Goal: Task Accomplishment & Management: Use online tool/utility

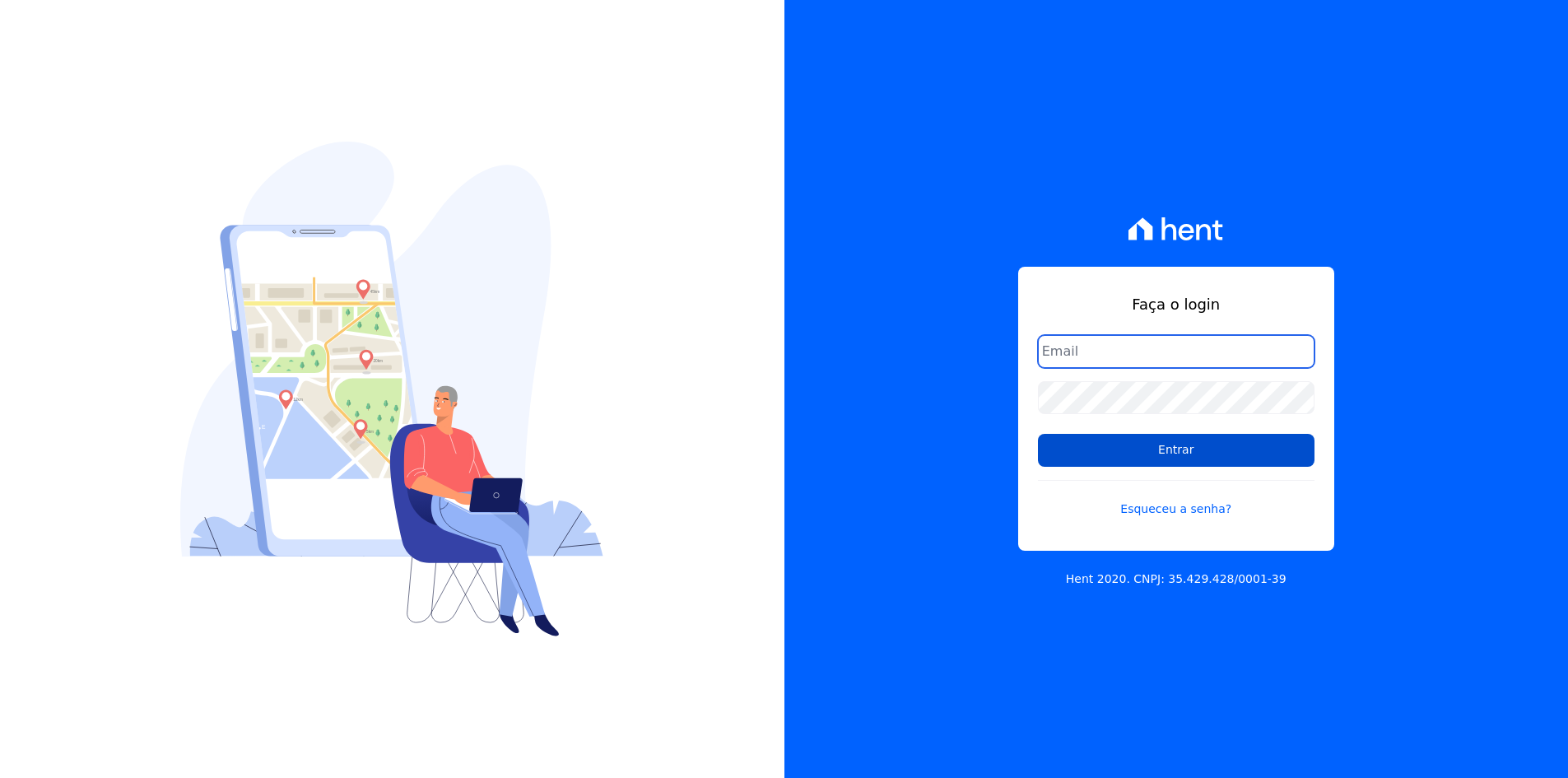
type input "[EMAIL_ADDRESS][DOMAIN_NAME]"
click at [1096, 451] on input "Entrar" at bounding box center [1176, 449] width 276 height 33
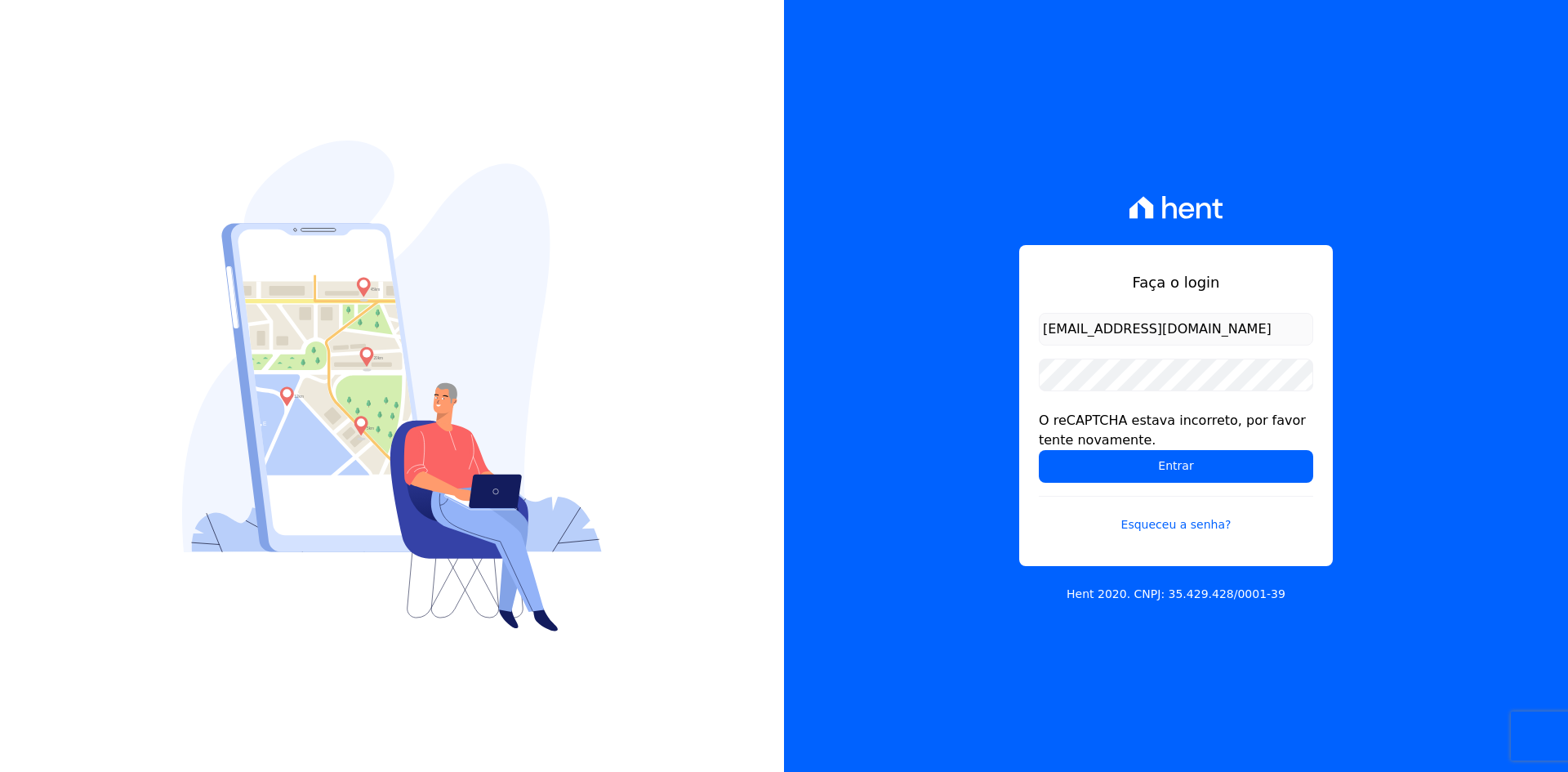
drag, startPoint x: 480, startPoint y: 489, endPoint x: 547, endPoint y: 350, distance: 154.3
click at [547, 350] on img at bounding box center [392, 385] width 420 height 491
click at [1063, 474] on input "Entrar" at bounding box center [1176, 465] width 274 height 32
drag, startPoint x: 0, startPoint y: 0, endPoint x: 755, endPoint y: 268, distance: 801.2
click at [755, 268] on div at bounding box center [392, 386] width 784 height 772
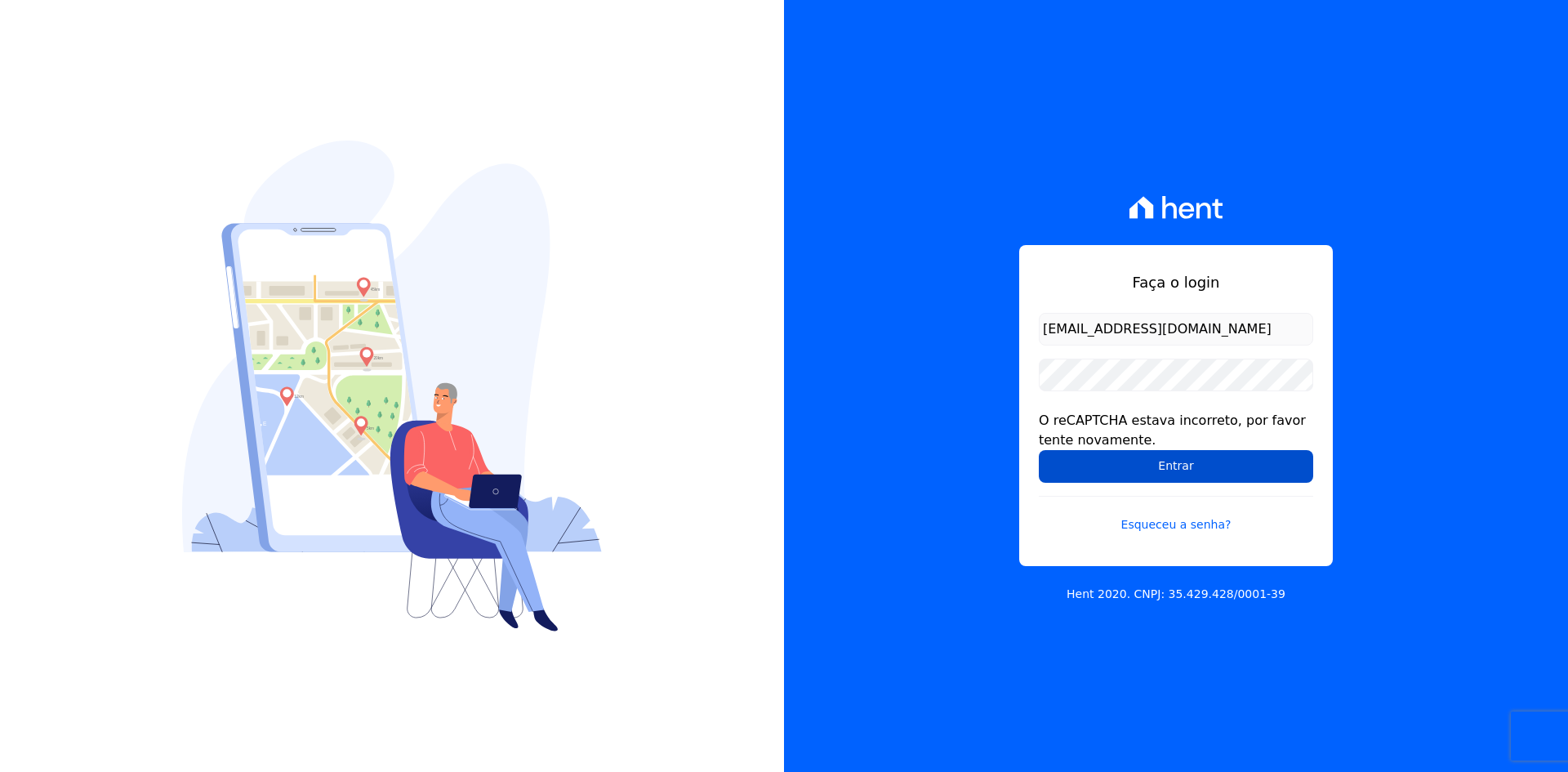
click at [1082, 473] on input "Entrar" at bounding box center [1176, 465] width 274 height 32
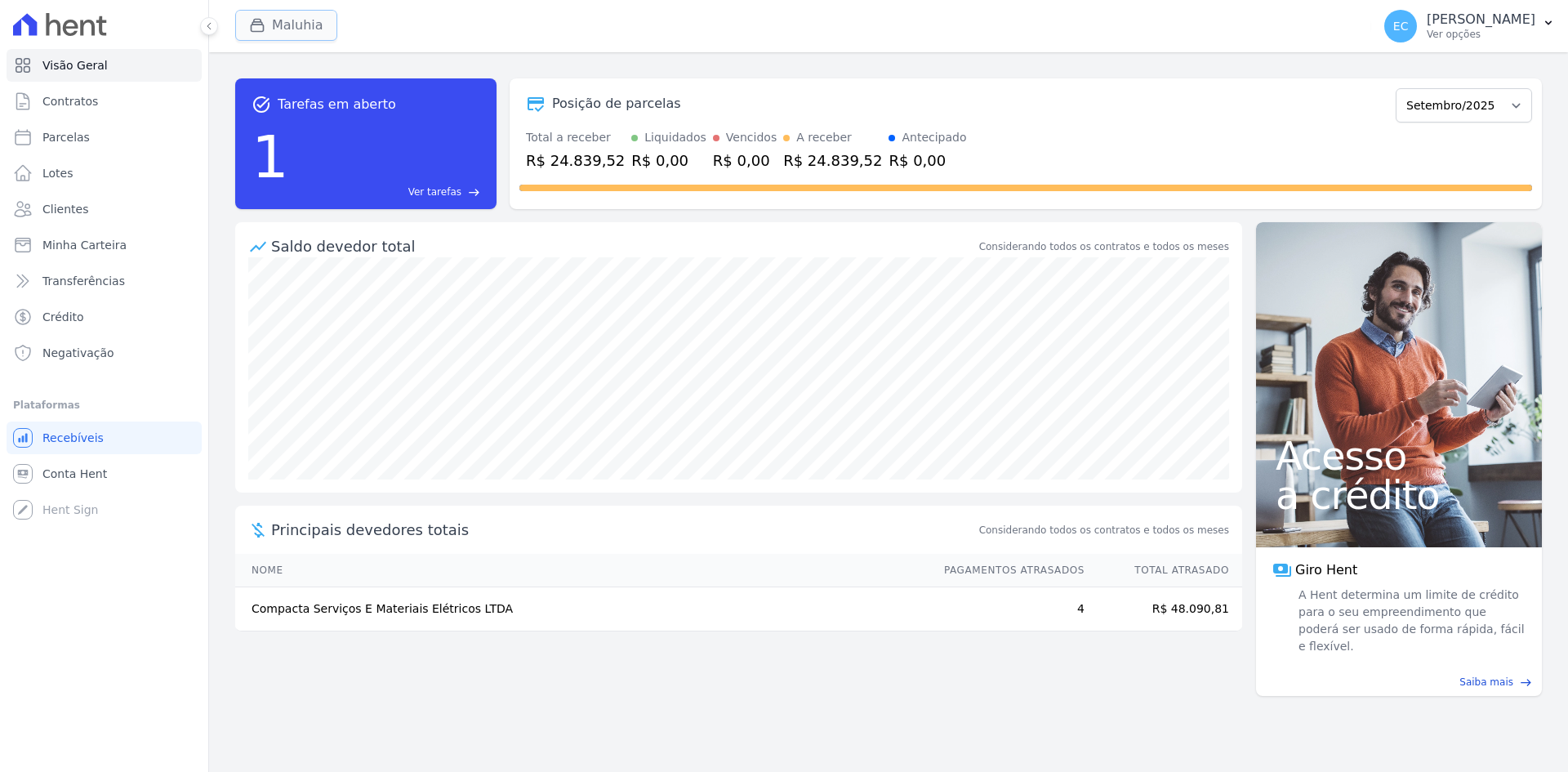
click at [263, 24] on icon "button" at bounding box center [258, 25] width 13 height 13
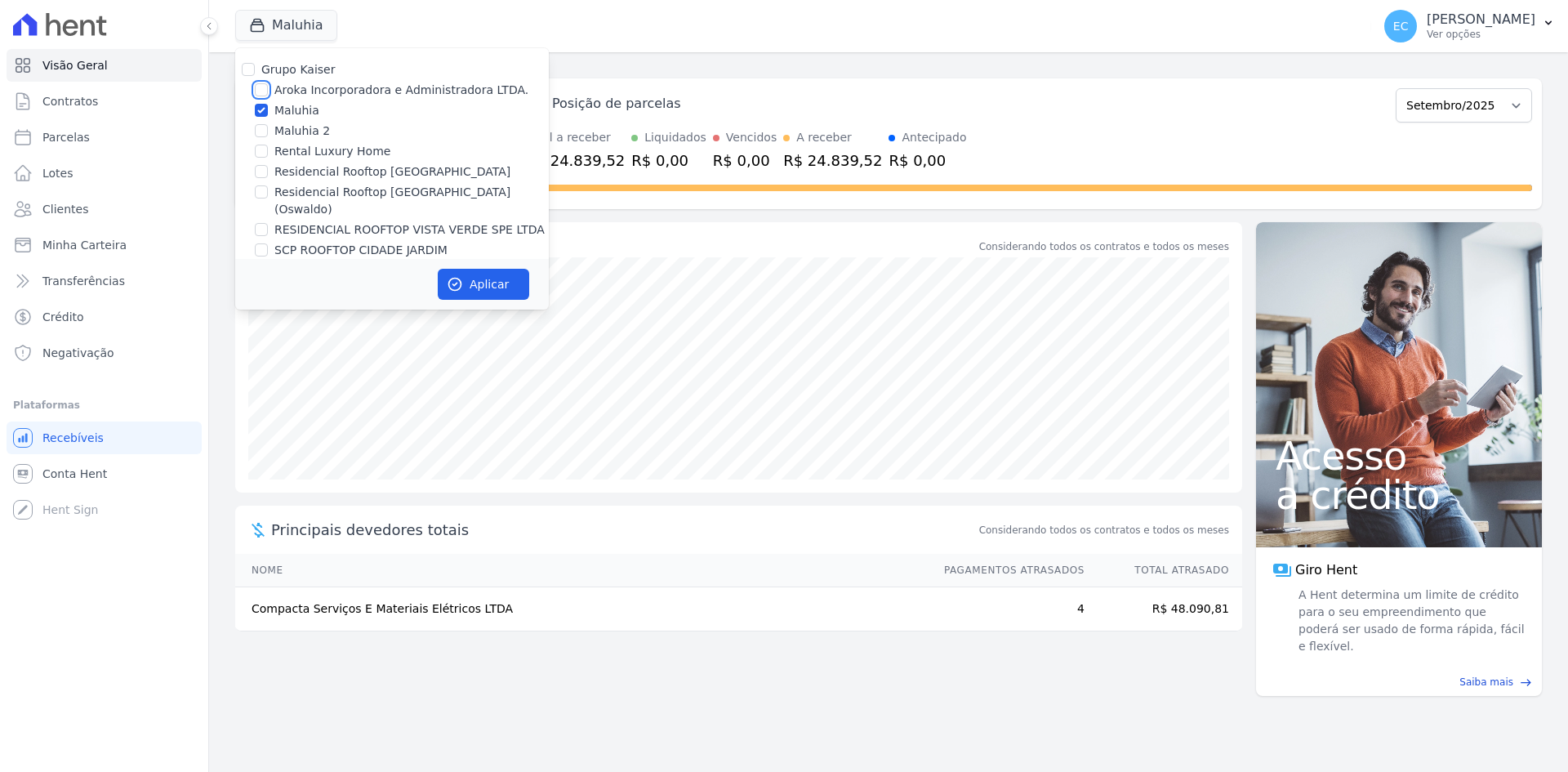
click at [260, 87] on input "Aroka Incorporadora e Administradora LTDA." at bounding box center [261, 89] width 13 height 13
checkbox input "true"
click at [259, 107] on input "Maluhia" at bounding box center [261, 110] width 13 height 13
checkbox input "false"
click at [477, 278] on button "Aplicar" at bounding box center [483, 284] width 91 height 31
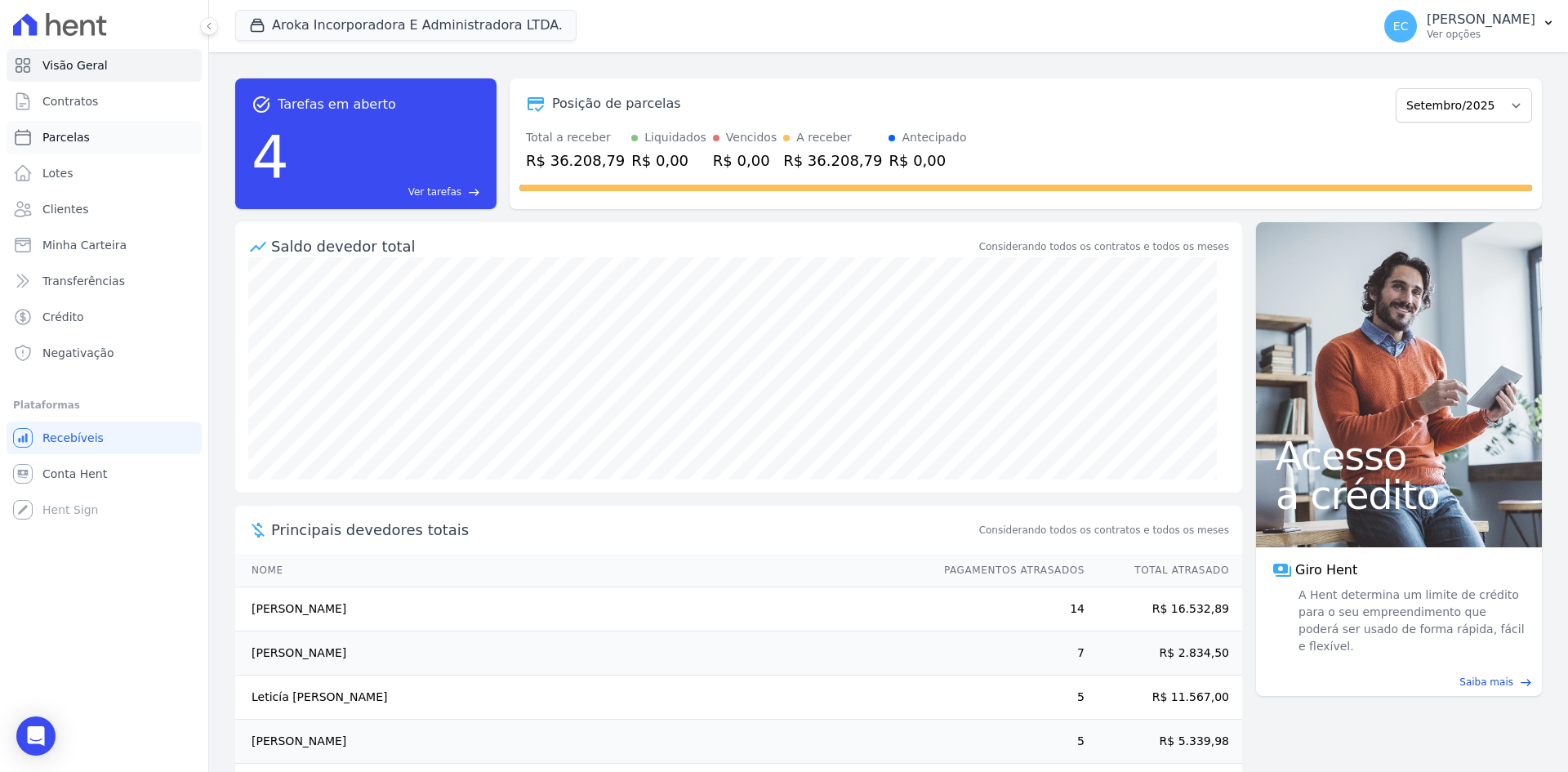
click at [96, 130] on link "Parcelas" at bounding box center [104, 136] width 195 height 32
select select
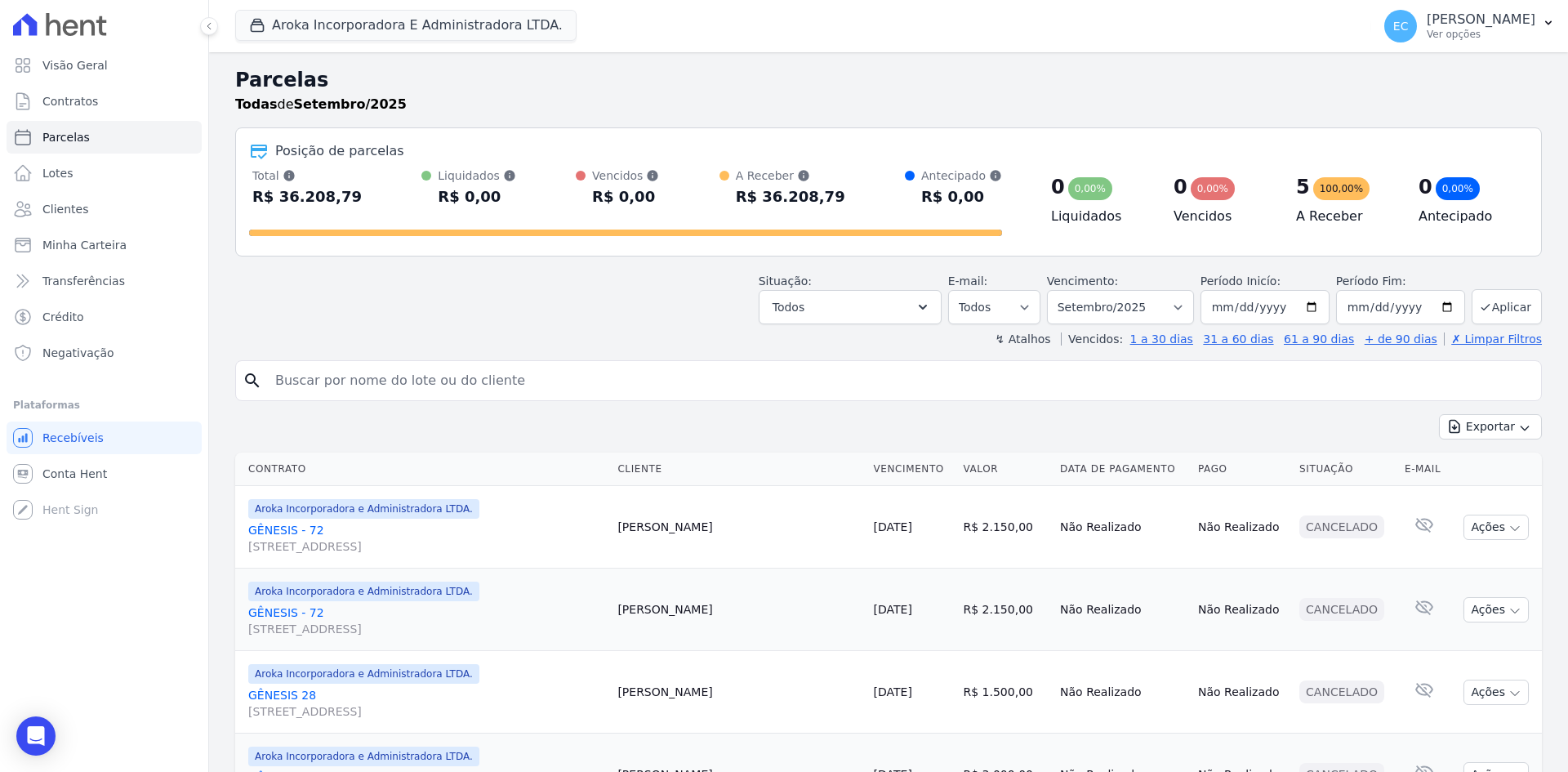
click at [927, 71] on h2 "Parcelas" at bounding box center [888, 80] width 1307 height 29
click at [891, 98] on div "Todas de Setembro/2025" at bounding box center [888, 105] width 1307 height 20
click at [957, 52] on div "Aroka Incorporadora E Administradora LTDA. Grupo Kaiser Aroka Incorporadora e A…" at bounding box center [799, 25] width 1129 height 54
click at [907, 89] on h2 "Parcelas" at bounding box center [888, 80] width 1307 height 29
click at [1117, 79] on h2 "Parcelas" at bounding box center [888, 80] width 1307 height 29
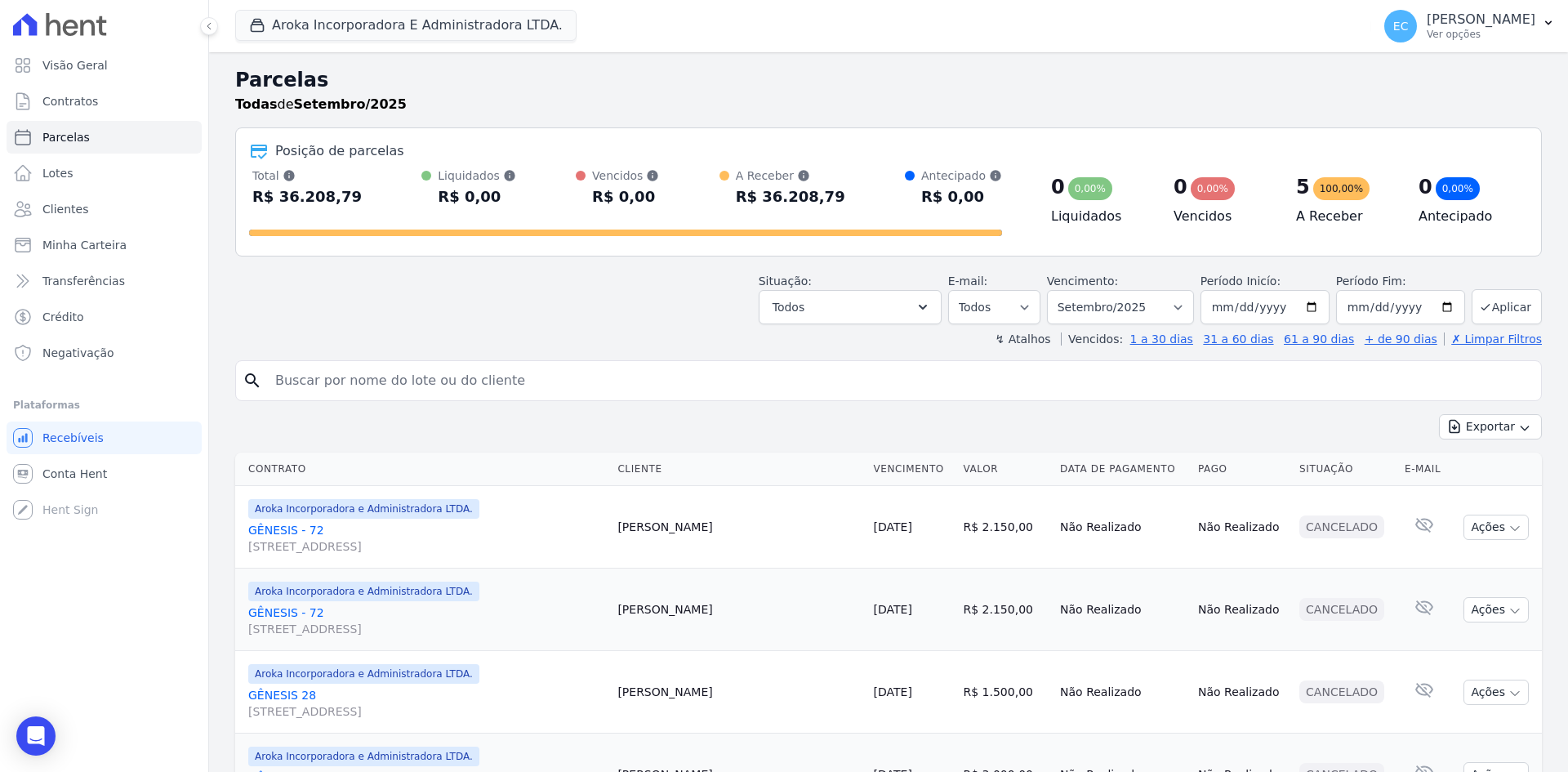
click at [1117, 79] on h2 "Parcelas" at bounding box center [888, 80] width 1307 height 29
click at [1109, 64] on div "Parcelas Todas de Setembro/2025 Posição de parcelas Total Soma das parcelas pag…" at bounding box center [888, 748] width 1359 height 1391
click at [1111, 62] on div "Parcelas Todas de Setembro/2025 Posição de parcelas Total Soma das parcelas pag…" at bounding box center [888, 748] width 1359 height 1391
click at [1066, 101] on div "Todas de Setembro/2025" at bounding box center [888, 105] width 1307 height 20
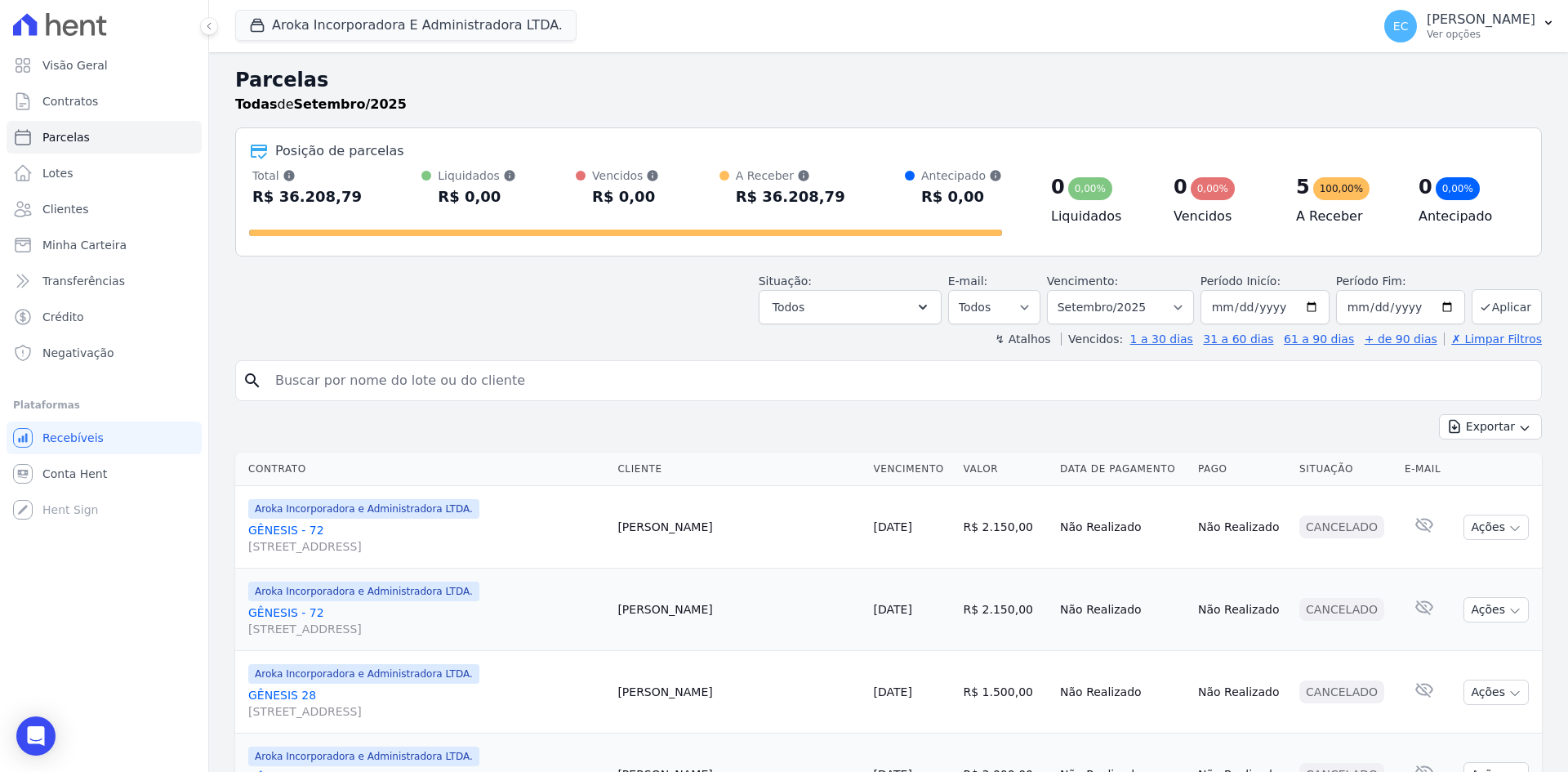
click at [1066, 101] on div "Todas de Setembro/2025" at bounding box center [888, 105] width 1307 height 20
click at [1069, 99] on div "Todas de Setembro/2025" at bounding box center [888, 105] width 1307 height 20
click at [1074, 96] on div "Todas de Setembro/2025" at bounding box center [888, 105] width 1307 height 20
click at [1056, 92] on h2 "Parcelas" at bounding box center [888, 80] width 1307 height 29
click at [990, 422] on div "Exportar Exportar PDF Exportar CSV" at bounding box center [888, 433] width 1307 height 38
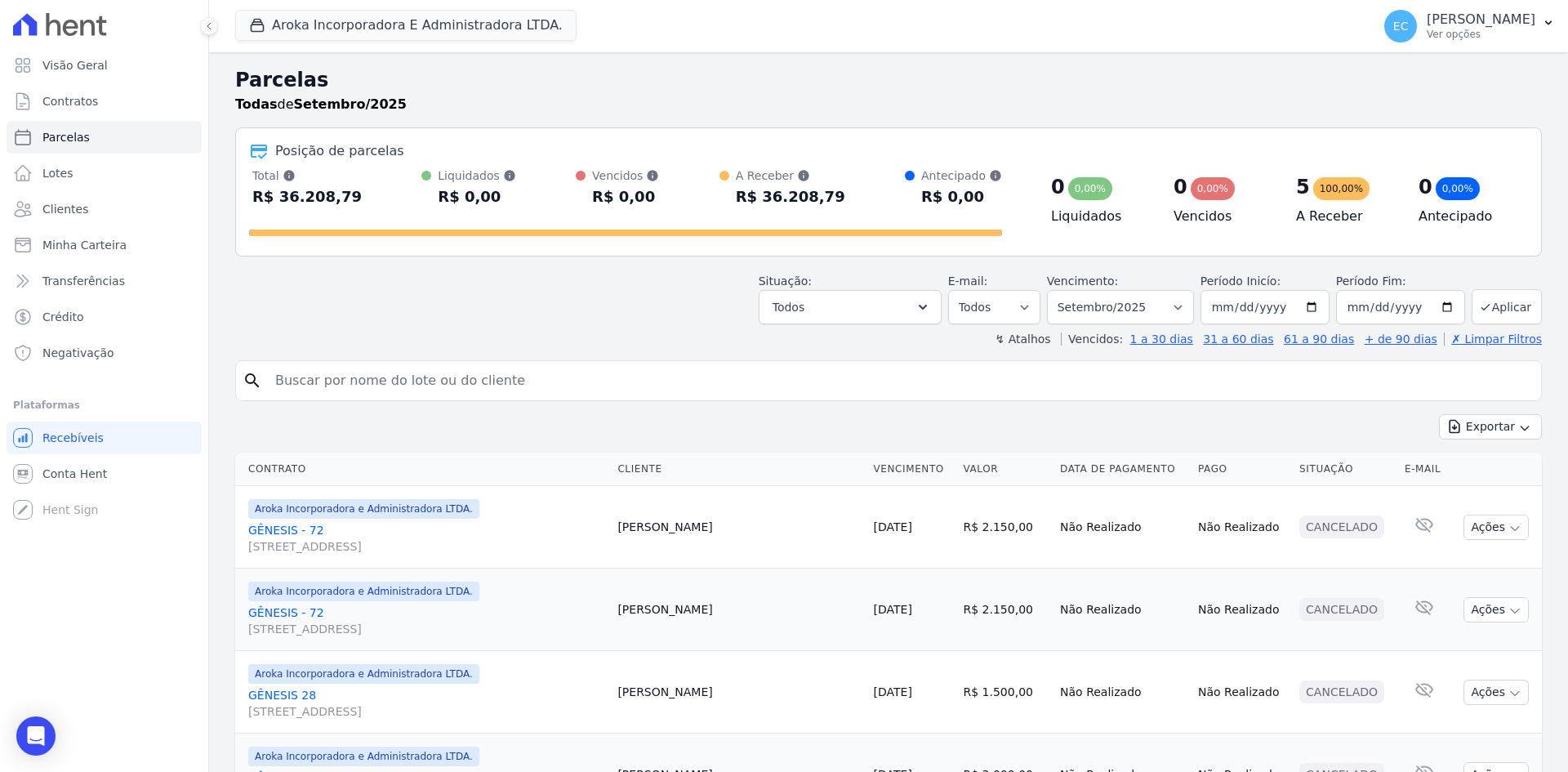
click at [990, 422] on div "Exportar Exportar PDF Exportar CSV" at bounding box center [888, 433] width 1307 height 38
click at [1099, 100] on div "Todas de Setembro/2025" at bounding box center [888, 105] width 1307 height 20
click at [1058, 80] on h2 "Parcelas" at bounding box center [888, 80] width 1307 height 29
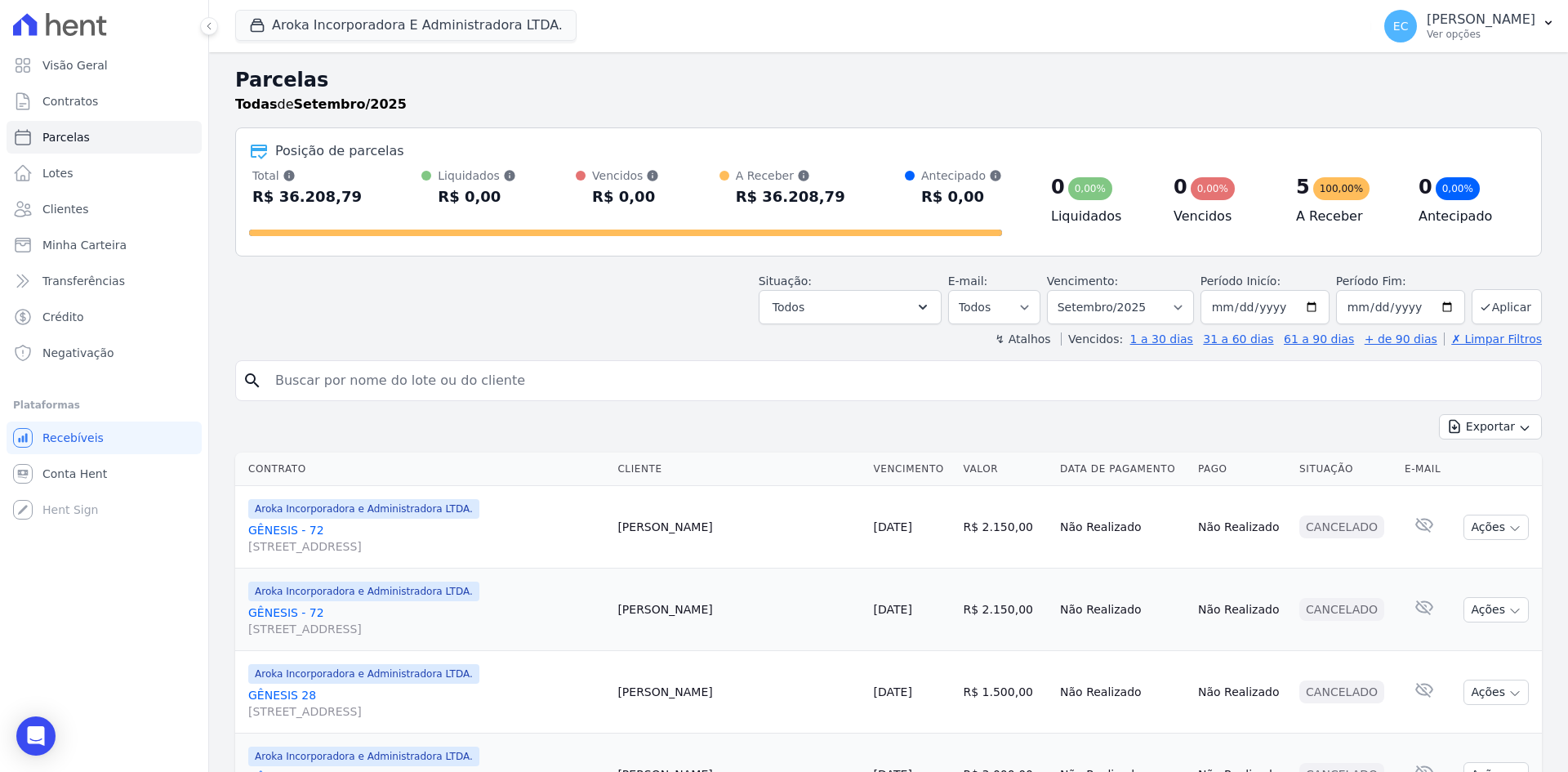
click at [1060, 77] on h2 "Parcelas" at bounding box center [888, 80] width 1307 height 29
click at [1016, 81] on h2 "Parcelas" at bounding box center [888, 80] width 1307 height 29
click at [1015, 81] on h2 "Parcelas" at bounding box center [888, 80] width 1307 height 29
click at [917, 421] on div "Exportar Exportar PDF Exportar CSV" at bounding box center [888, 433] width 1307 height 38
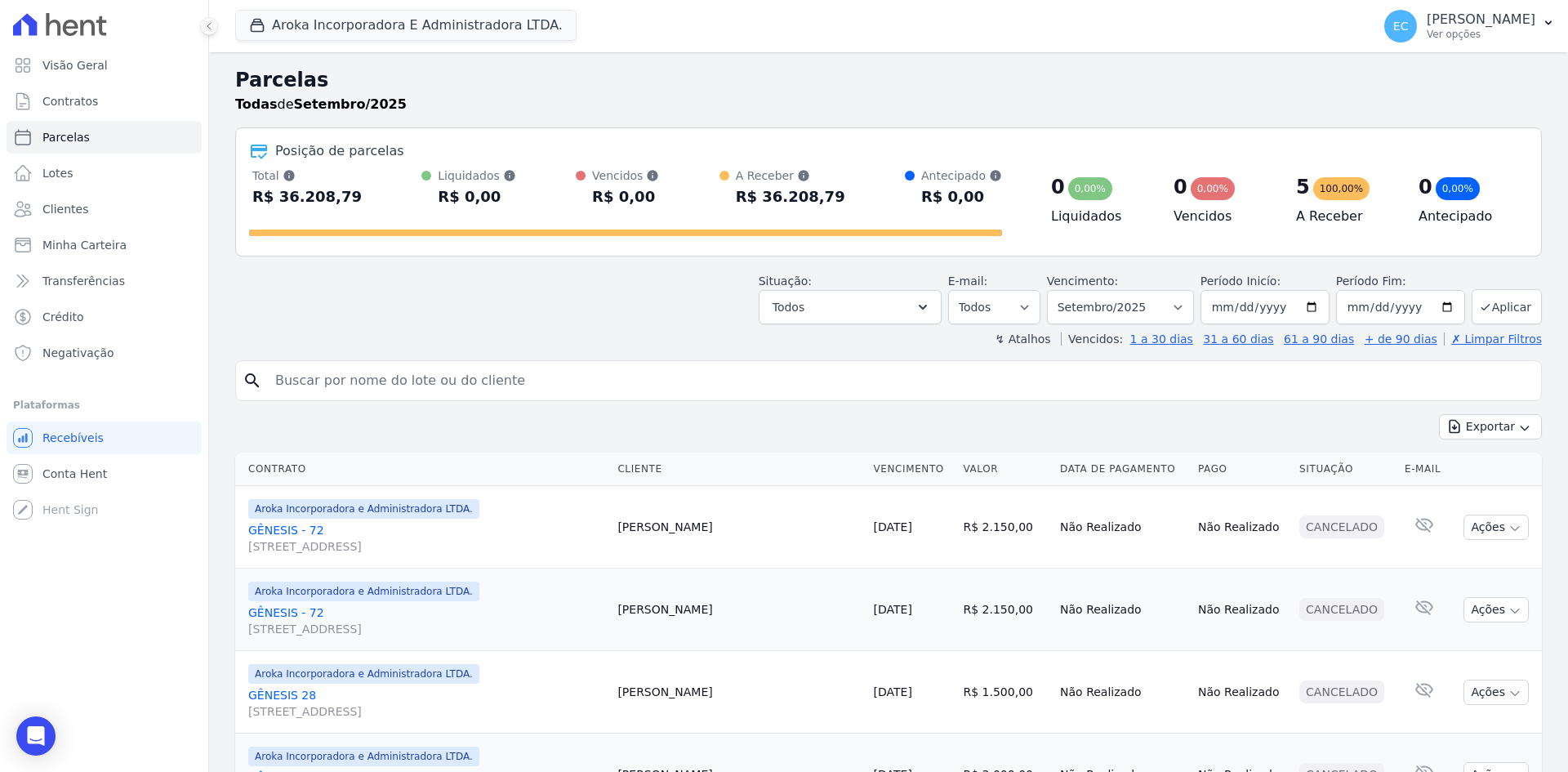
click at [917, 421] on div "Exportar Exportar PDF Exportar CSV" at bounding box center [888, 433] width 1307 height 38
click at [918, 421] on div "Exportar Exportar PDF Exportar CSV" at bounding box center [888, 433] width 1307 height 38
click at [1029, 84] on h2 "Parcelas" at bounding box center [888, 80] width 1307 height 29
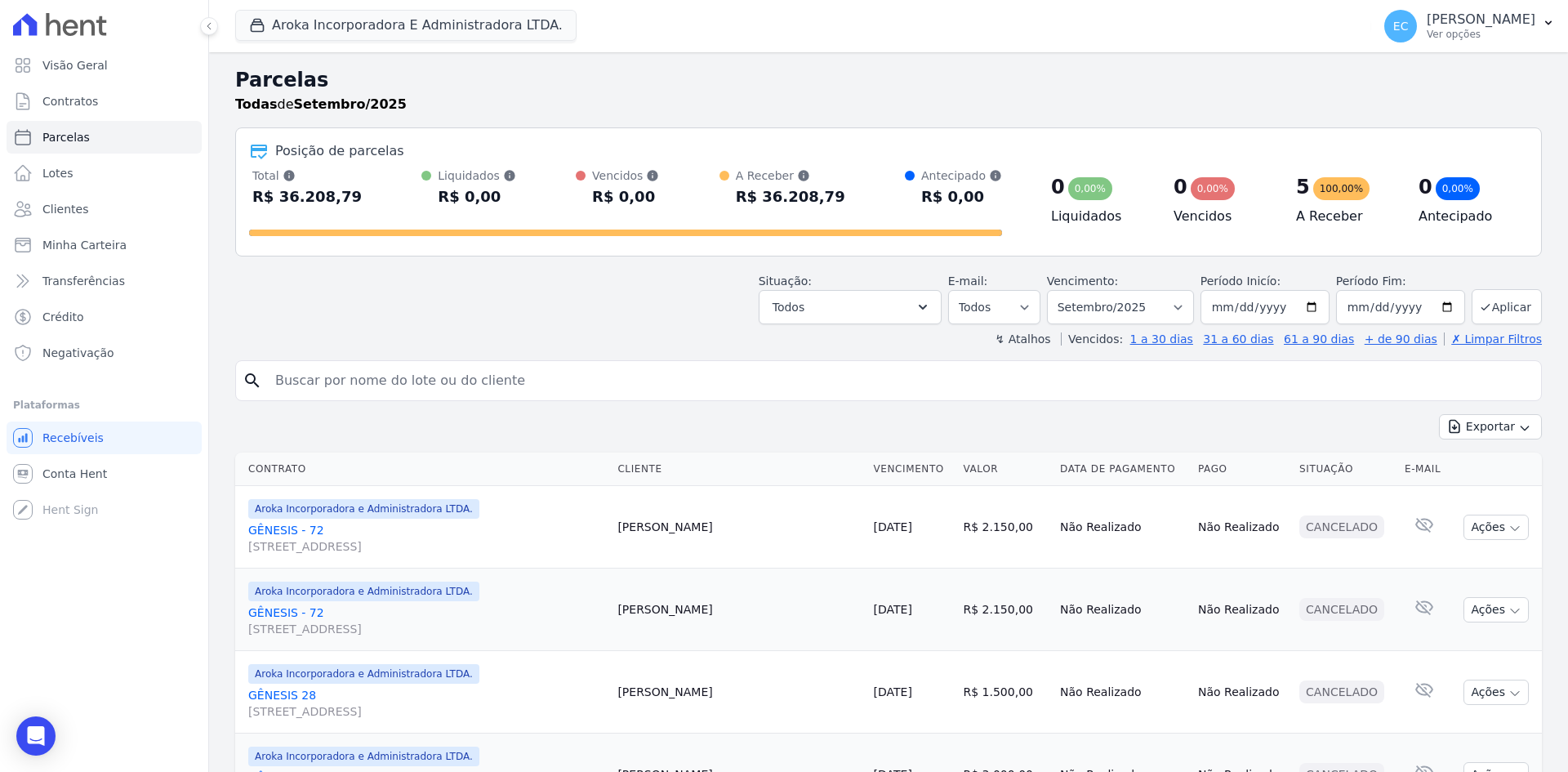
click at [1029, 82] on h2 "Parcelas" at bounding box center [888, 80] width 1307 height 29
click at [1029, 81] on h2 "Parcelas" at bounding box center [888, 80] width 1307 height 29
click at [950, 82] on h2 "Parcelas" at bounding box center [888, 80] width 1307 height 29
click at [963, 83] on h2 "Parcelas" at bounding box center [888, 80] width 1307 height 29
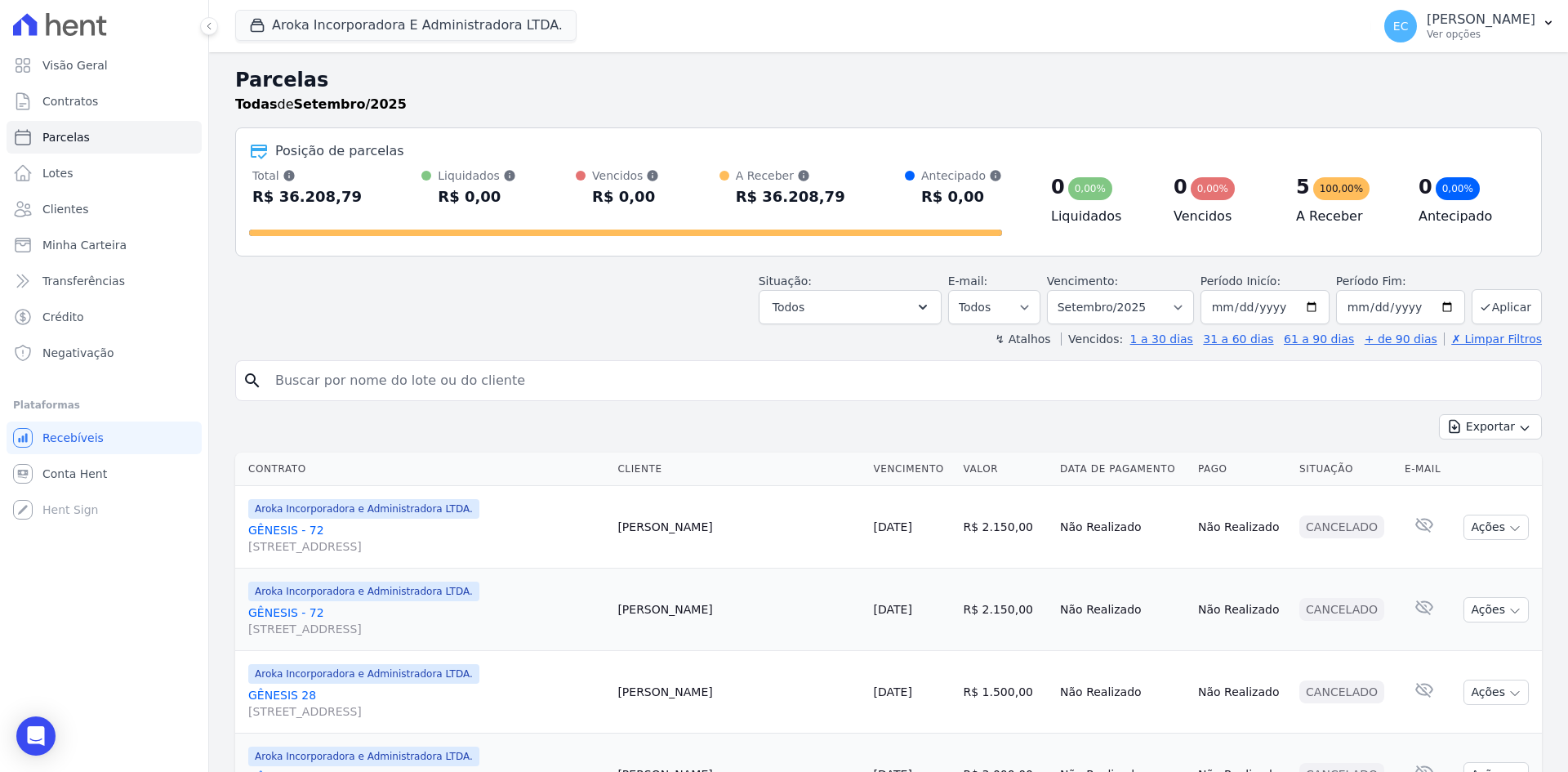
click at [953, 63] on div "Parcelas Todas de Setembro/2025 Posição de parcelas Total Soma das parcelas pag…" at bounding box center [888, 748] width 1359 height 1391
click at [941, 42] on div "Aroka Incorporadora E Administradora LTDA. Grupo Kaiser Aroka Incorporadora e A…" at bounding box center [799, 25] width 1129 height 54
click at [934, 33] on div "Aroka Incorporadora E Administradora LTDA. Grupo Kaiser Aroka Incorporadora e A…" at bounding box center [799, 25] width 1129 height 54
click at [937, 32] on div "Aroka Incorporadora E Administradora LTDA. Grupo Kaiser Aroka Incorporadora e A…" at bounding box center [799, 25] width 1129 height 54
click at [947, 27] on div "Aroka Incorporadora E Administradora LTDA. Grupo Kaiser Aroka Incorporadora e A…" at bounding box center [799, 25] width 1129 height 54
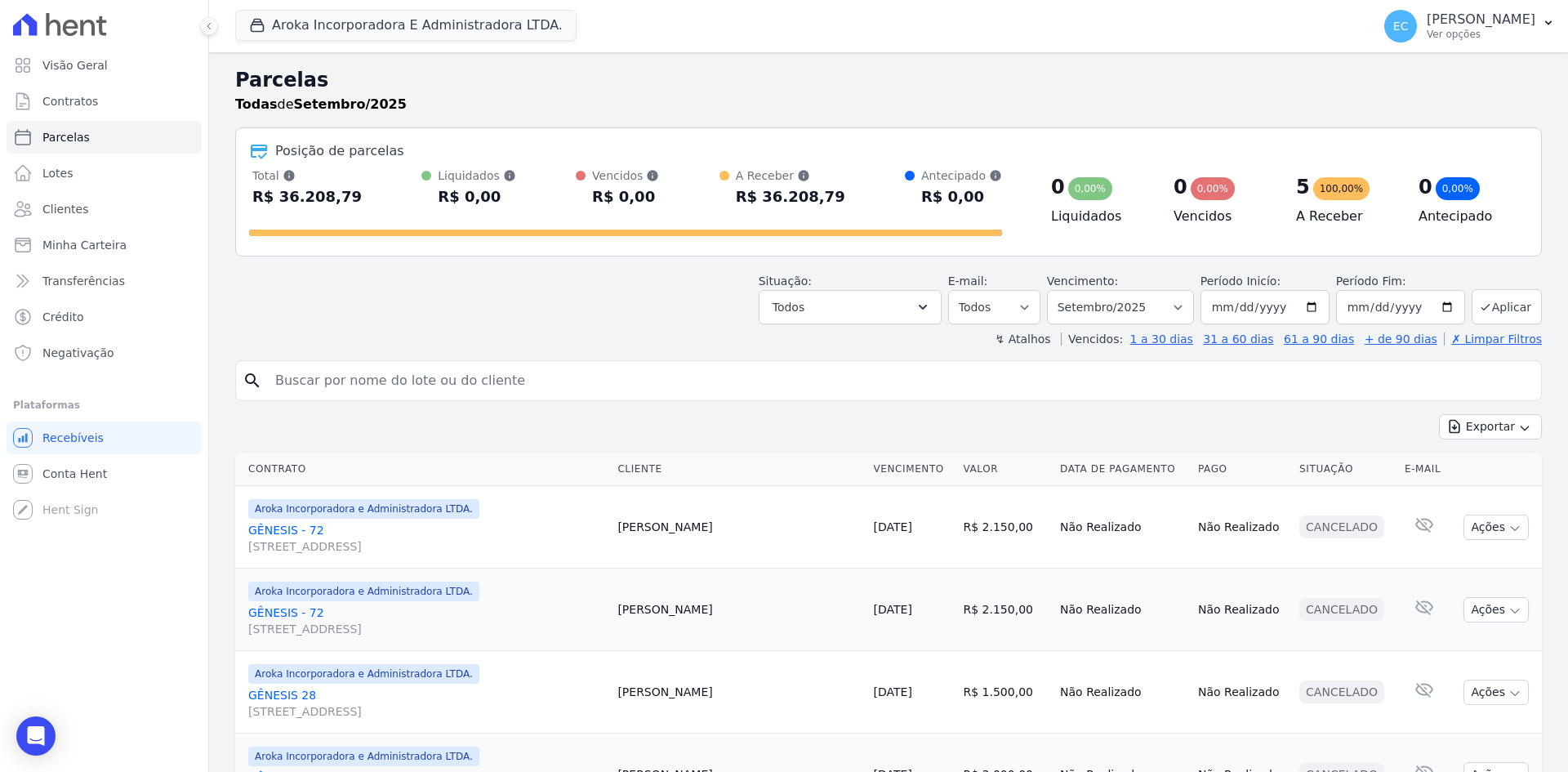
click at [1006, 125] on div "Parcelas Todas de Setembro/2025" at bounding box center [888, 96] width 1307 height 62
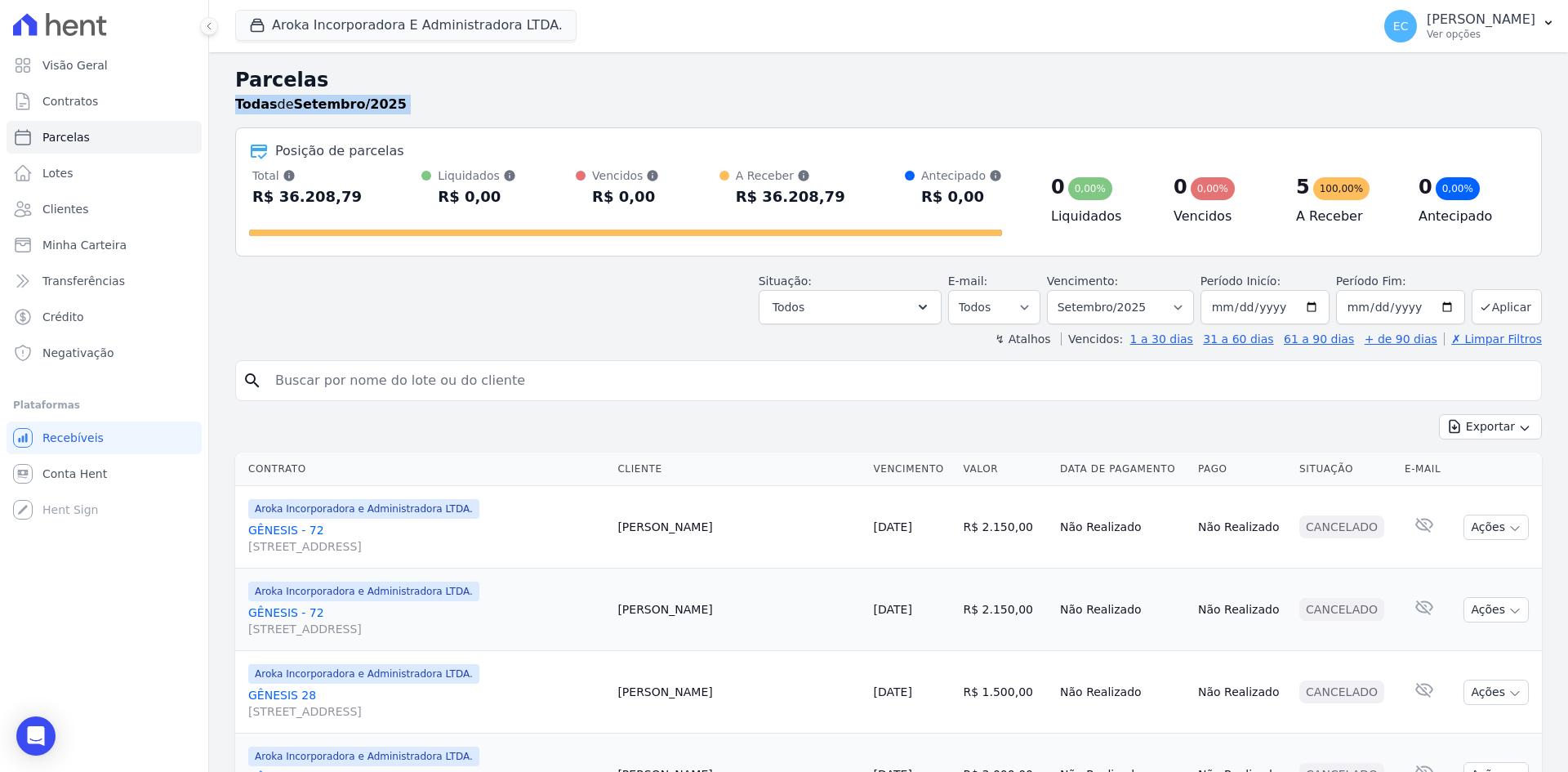
click at [1006, 125] on div "Parcelas Todas de Setembro/2025" at bounding box center [888, 96] width 1307 height 62
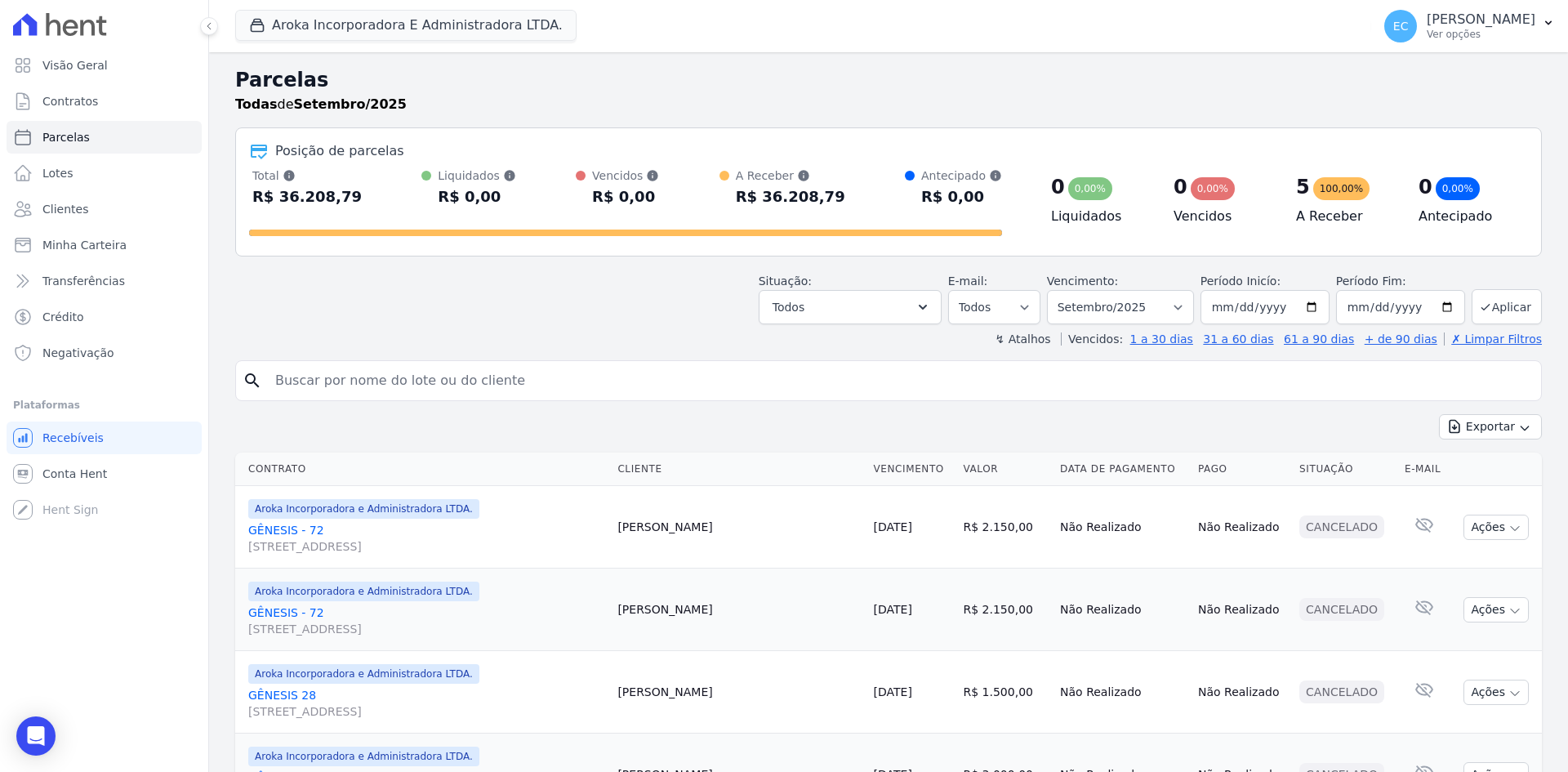
click at [932, 342] on div "↯ Atalhos Vencidos: 1 a 30 dias 31 a 60 dias 61 a 90 dias + de 90 dias ✗ Limpar…" at bounding box center [888, 339] width 1307 height 17
